Goal: Information Seeking & Learning: Learn about a topic

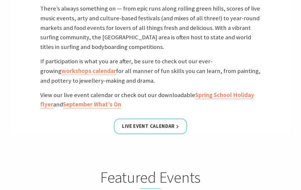
scroll to position [190, 0]
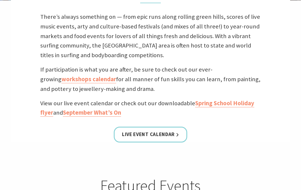
click at [85, 80] on link "workshops calendar" at bounding box center [88, 79] width 55 height 8
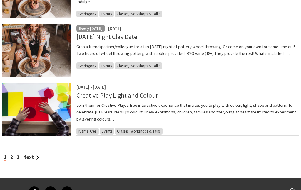
scroll to position [509, 0]
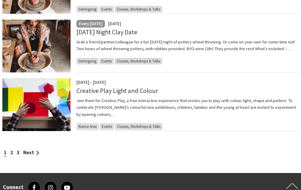
click at [28, 153] on link "Next" at bounding box center [31, 152] width 16 height 6
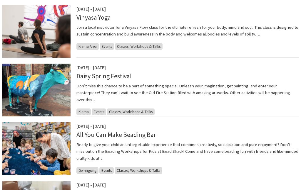
scroll to position [172, 0]
click at [259, 86] on p "Don’t miss this chance to be a part of something special. Unleash your imaginat…" at bounding box center [187, 92] width 222 height 21
click at [125, 80] on link "Daisy Spring Festival" at bounding box center [103, 76] width 55 height 8
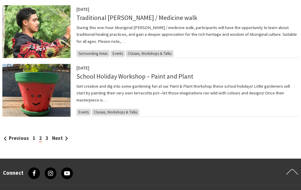
scroll to position [525, 0]
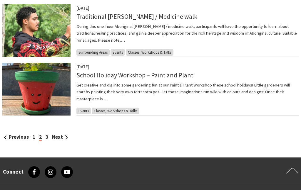
click at [46, 140] on link "3" at bounding box center [46, 137] width 3 height 6
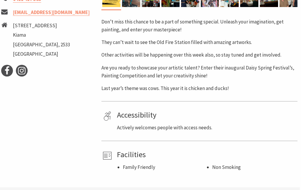
scroll to position [275, 1]
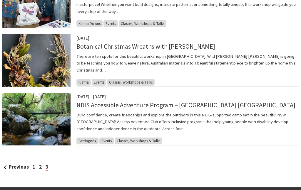
scroll to position [377, 0]
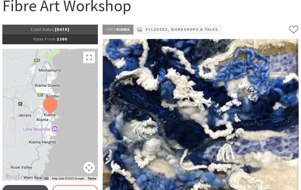
scroll to position [67, 0]
